Goal: Find specific page/section: Find specific page/section

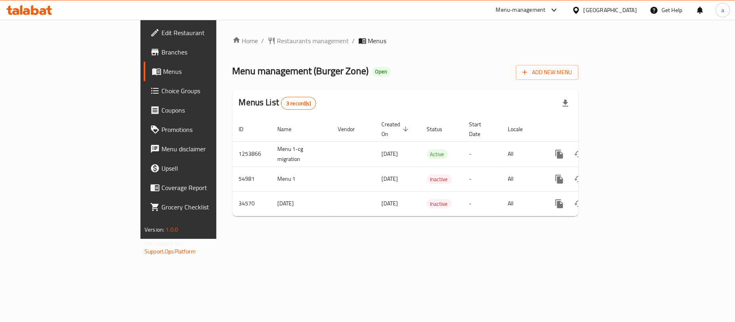
click at [584, 6] on div at bounding box center [578, 10] width 12 height 9
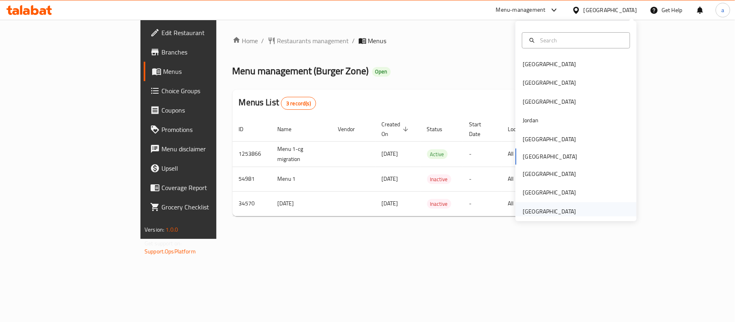
click at [541, 212] on div "[GEOGRAPHIC_DATA]" at bounding box center [549, 211] width 53 height 9
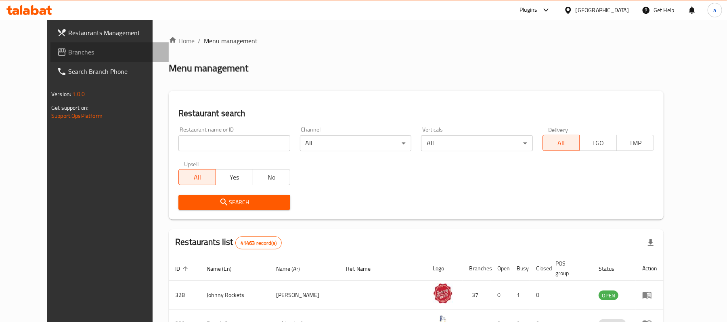
drag, startPoint x: 38, startPoint y: 47, endPoint x: 62, endPoint y: 59, distance: 26.5
click at [68, 47] on span "Branches" at bounding box center [115, 52] width 94 height 10
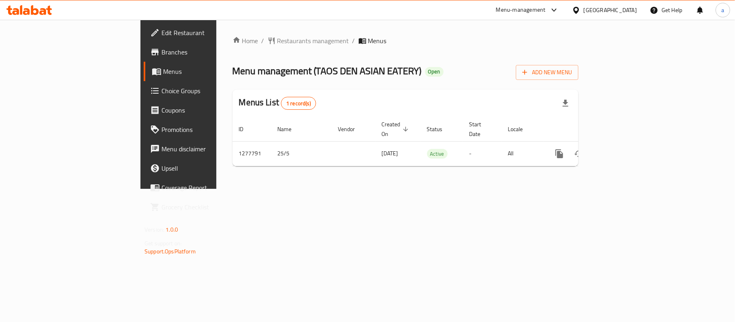
click at [599, 7] on div "United Arab Emirates" at bounding box center [610, 10] width 53 height 9
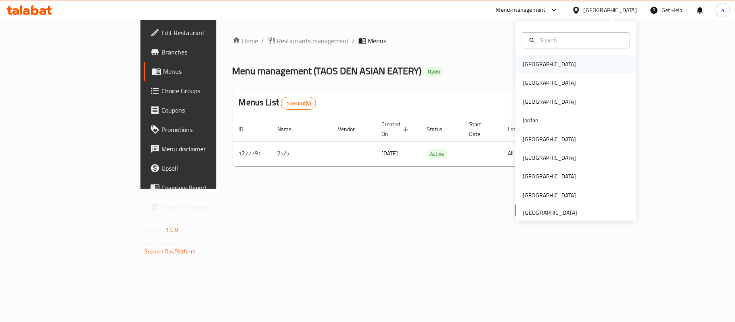
click at [538, 68] on div "Bahrain" at bounding box center [549, 64] width 66 height 19
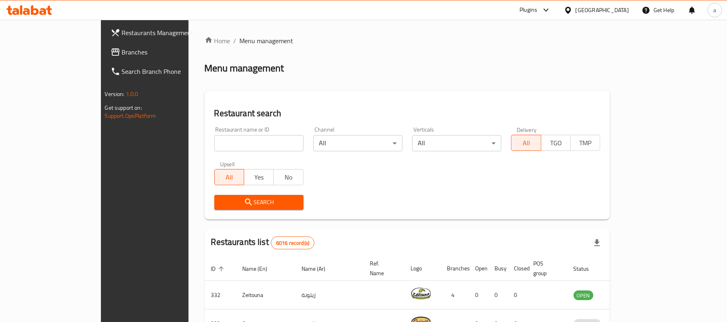
drag, startPoint x: 30, startPoint y: 52, endPoint x: 34, endPoint y: 52, distance: 4.1
click at [122, 52] on span "Branches" at bounding box center [169, 52] width 94 height 10
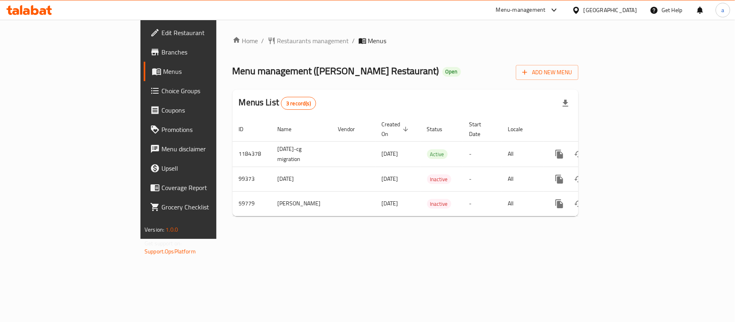
click at [36, 12] on icon at bounding box center [29, 10] width 46 height 10
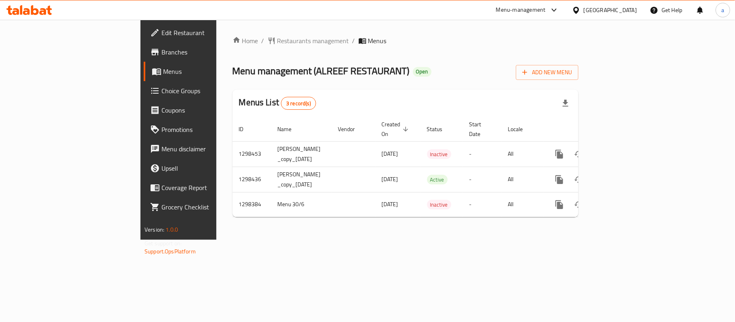
click at [624, 8] on div "[GEOGRAPHIC_DATA]" at bounding box center [610, 10] width 53 height 9
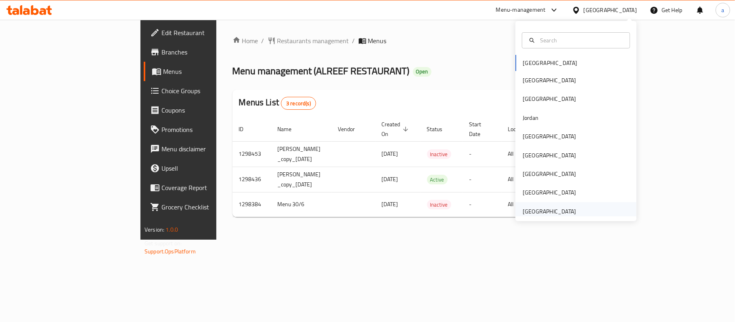
click at [537, 209] on div "[GEOGRAPHIC_DATA]" at bounding box center [549, 211] width 53 height 9
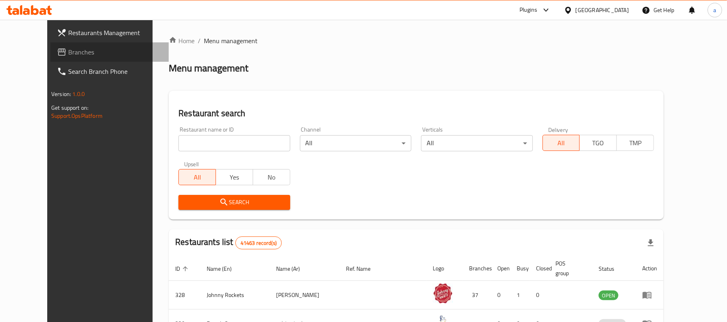
click at [68, 49] on span "Branches" at bounding box center [115, 52] width 94 height 10
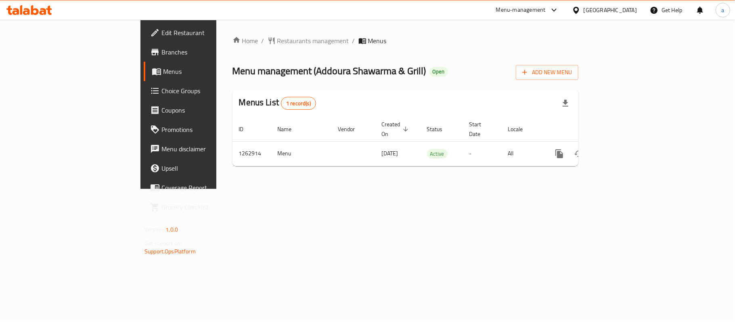
click at [29, 7] on icon at bounding box center [29, 10] width 46 height 10
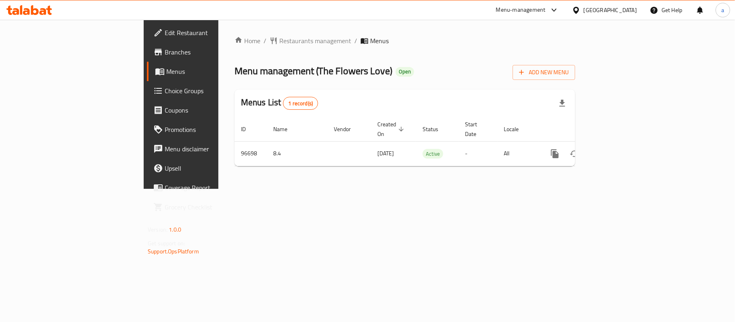
click at [15, 12] on icon at bounding box center [29, 10] width 46 height 10
